Goal: Task Accomplishment & Management: Manage account settings

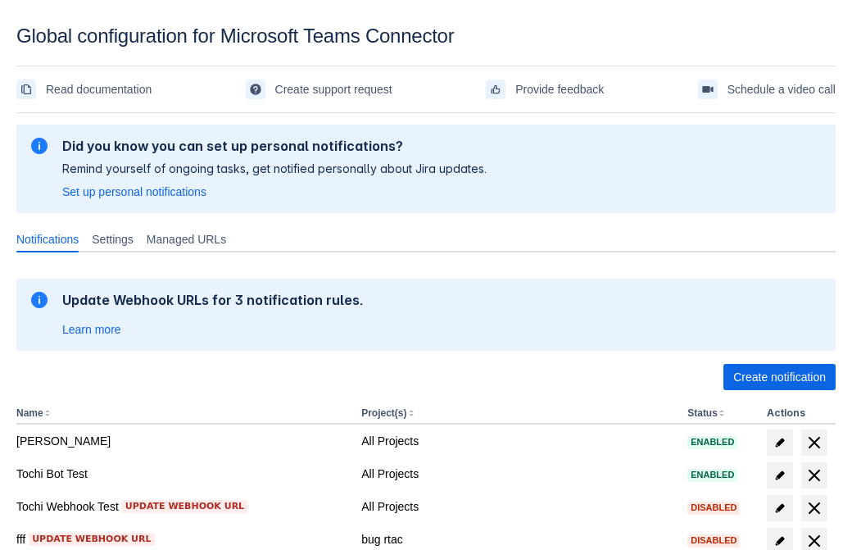
click at [779, 377] on span "Create notification" at bounding box center [779, 377] width 93 height 26
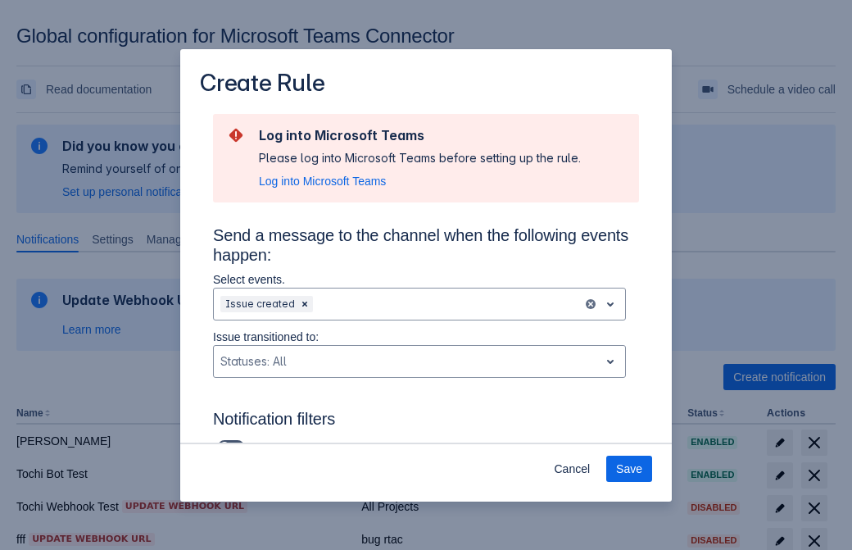
type input "RuleName-701751New Rule (42)"
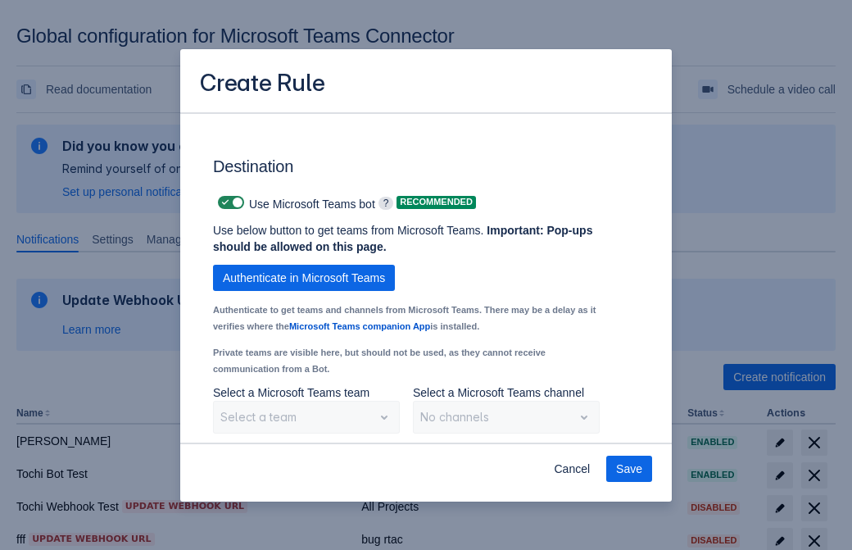
scroll to position [1359, 0]
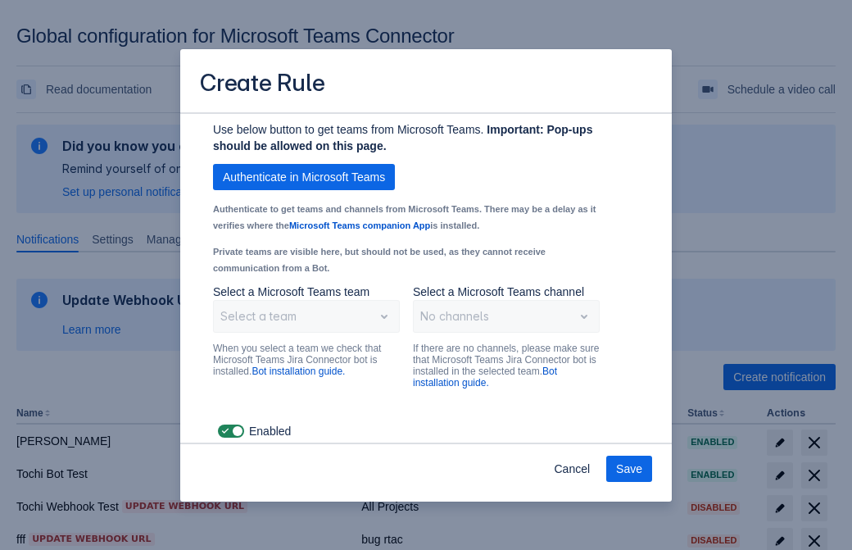
click at [304, 177] on span "Authenticate in Microsoft Teams" at bounding box center [304, 177] width 162 height 26
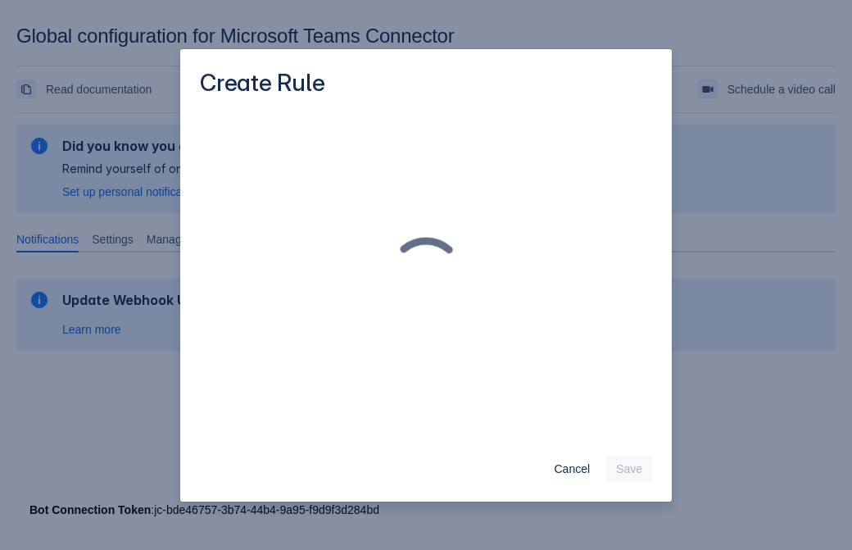
scroll to position [0, 0]
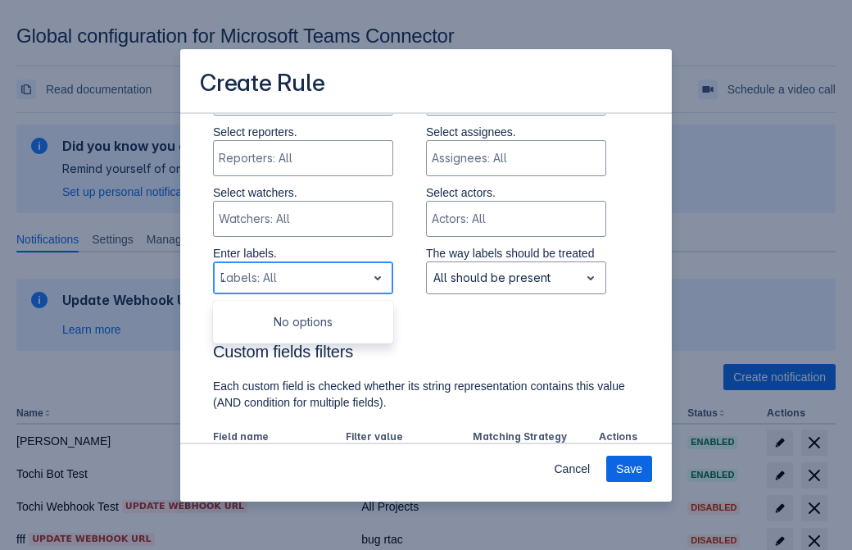
type input "701751_label"
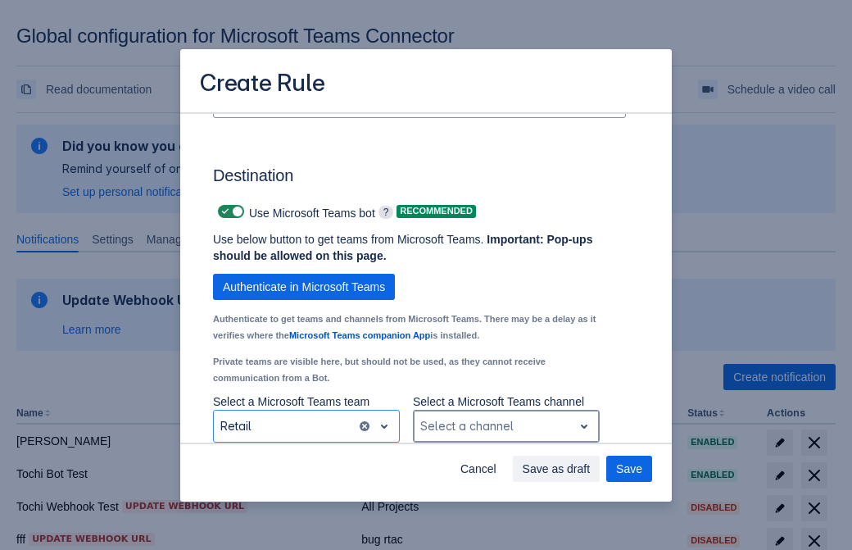
click at [505, 426] on div "Scrollable content" at bounding box center [493, 426] width 146 height 20
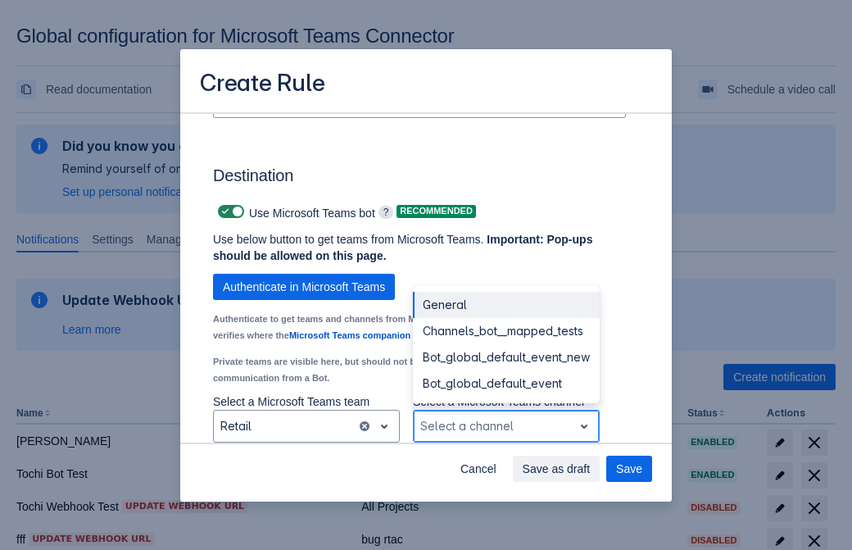
click at [505, 383] on div "Bot_global_default_event" at bounding box center [506, 383] width 187 height 26
click at [591, 469] on span "Save as draft" at bounding box center [557, 469] width 68 height 26
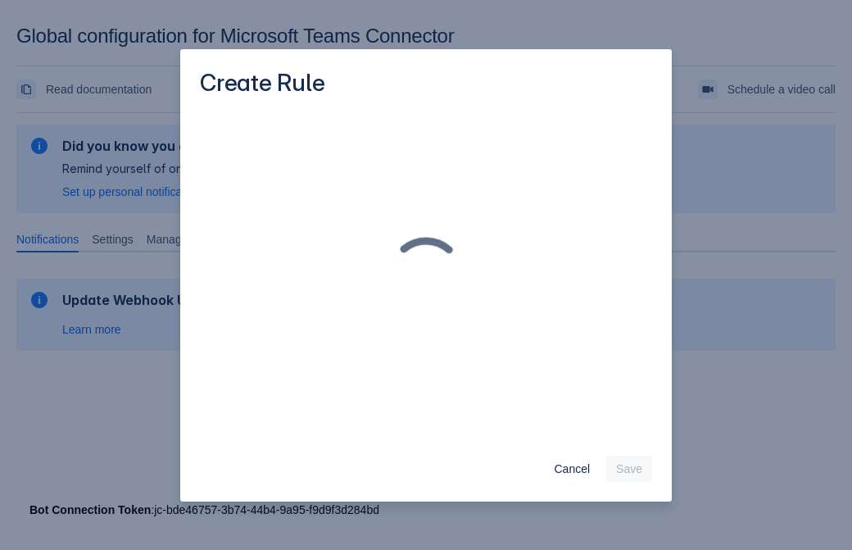
scroll to position [0, 0]
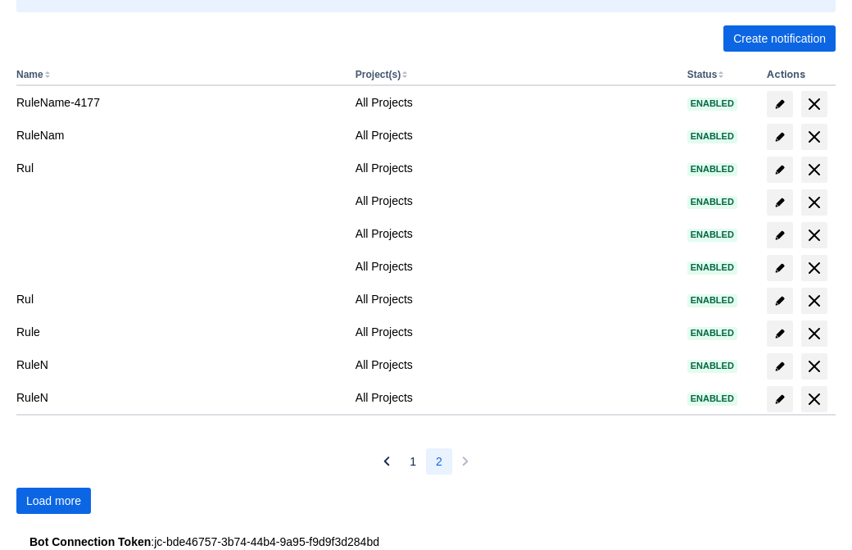
click at [53, 501] on span "Load more" at bounding box center [53, 500] width 55 height 26
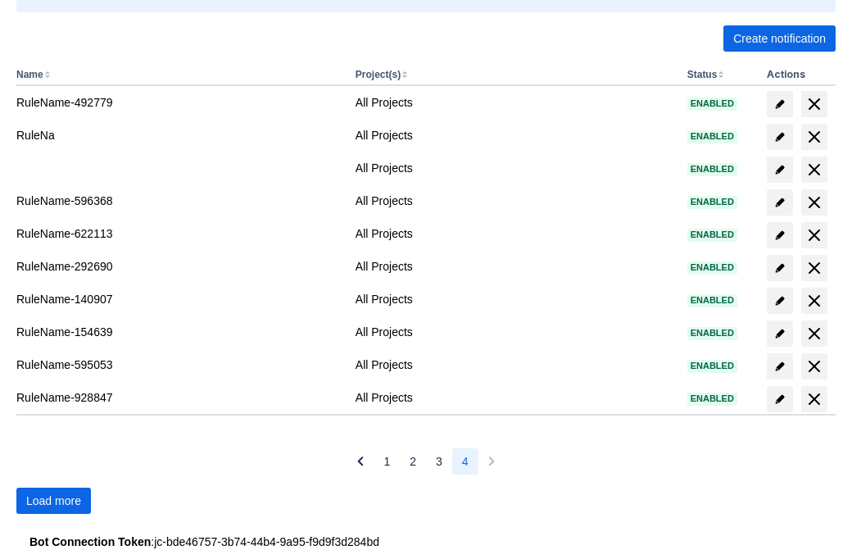
click at [53, 501] on span "Load more" at bounding box center [53, 500] width 55 height 26
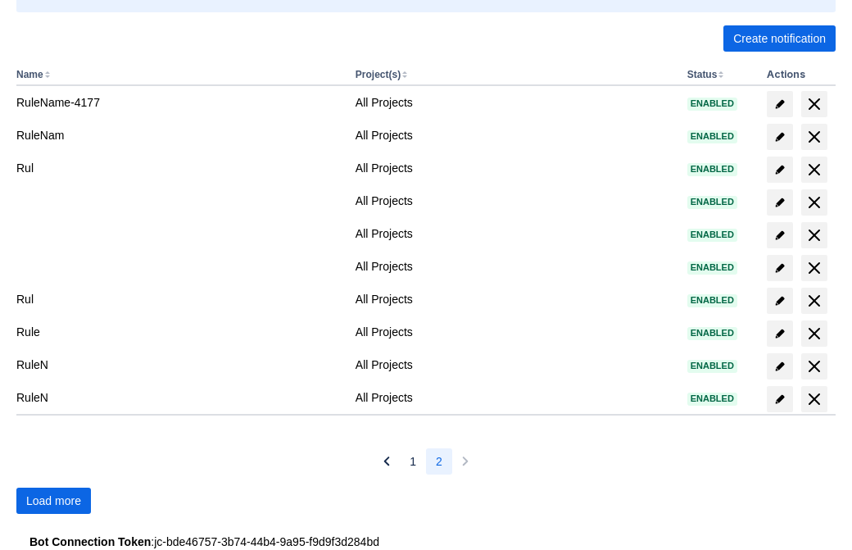
click at [53, 501] on span "Load more" at bounding box center [53, 500] width 55 height 26
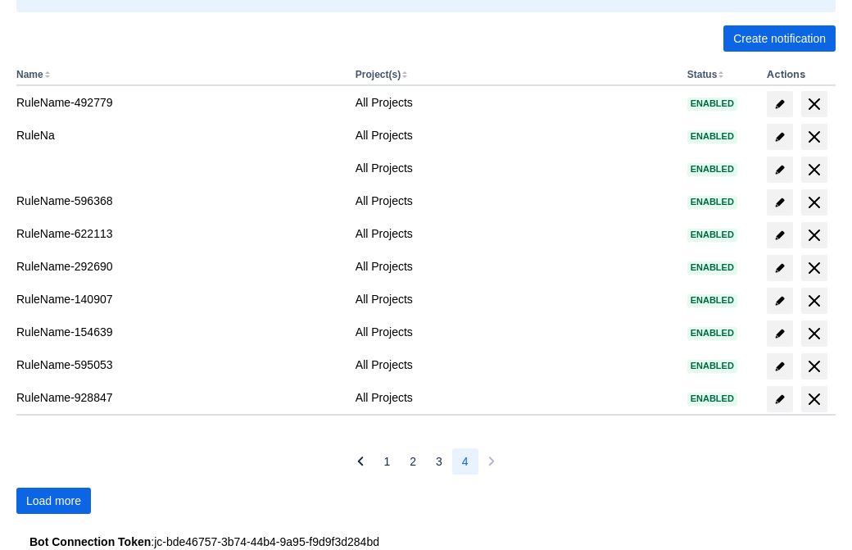
click at [53, 501] on span "Load more" at bounding box center [53, 500] width 55 height 26
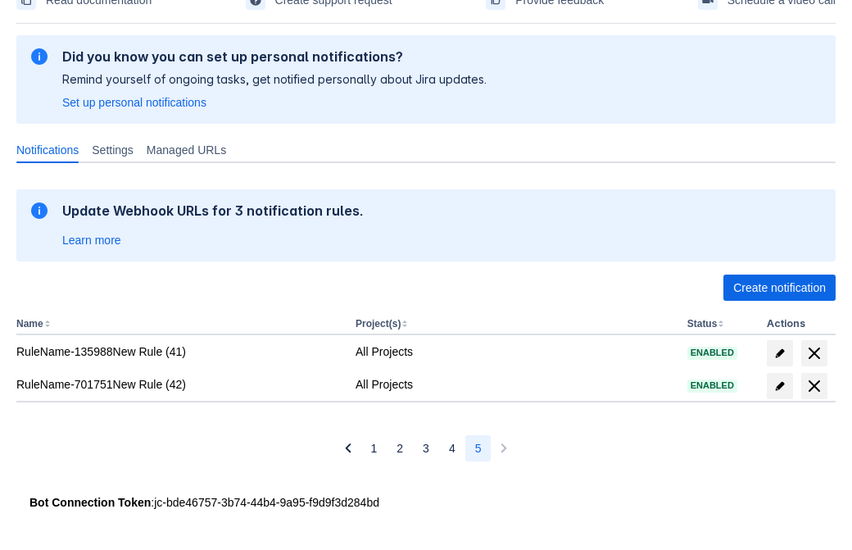
scroll to position [89, 0]
click at [814, 386] on span "delete" at bounding box center [815, 386] width 20 height 20
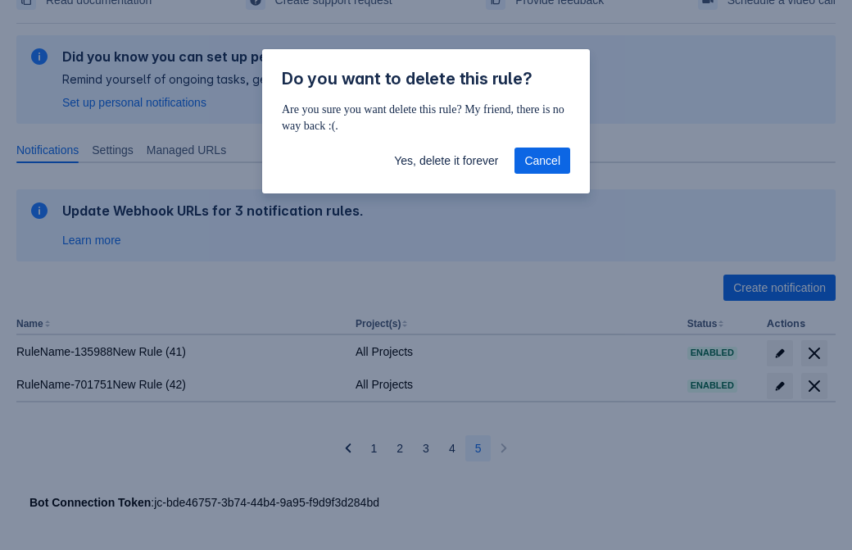
click at [446, 161] on span "Yes, delete it forever" at bounding box center [446, 160] width 104 height 26
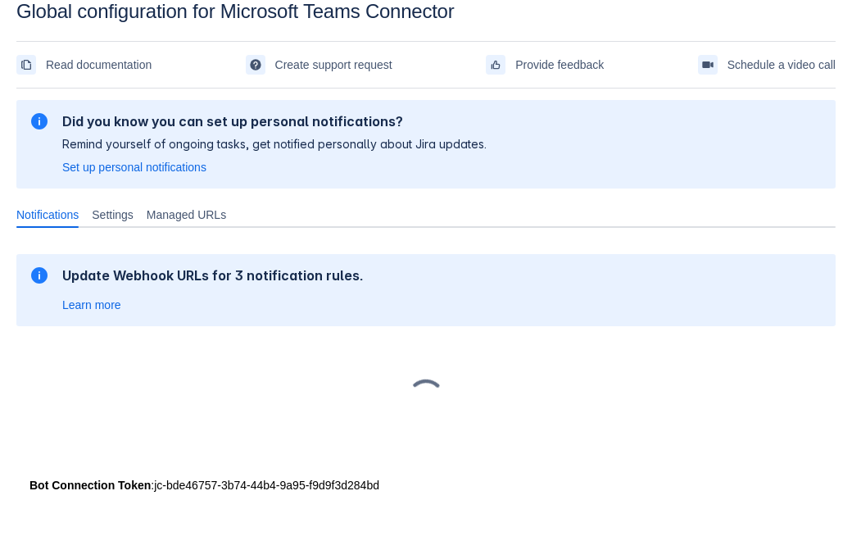
scroll to position [25, 0]
